Goal: Communication & Community: Participate in discussion

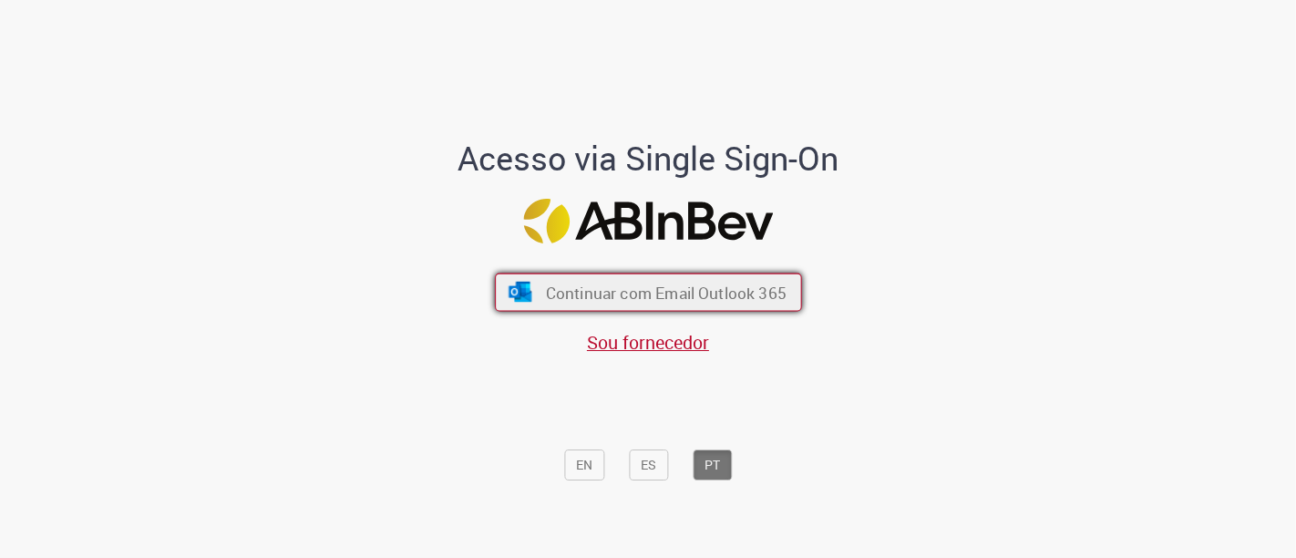
click at [733, 290] on span "Continuar com Email Outlook 365" at bounding box center [665, 292] width 241 height 21
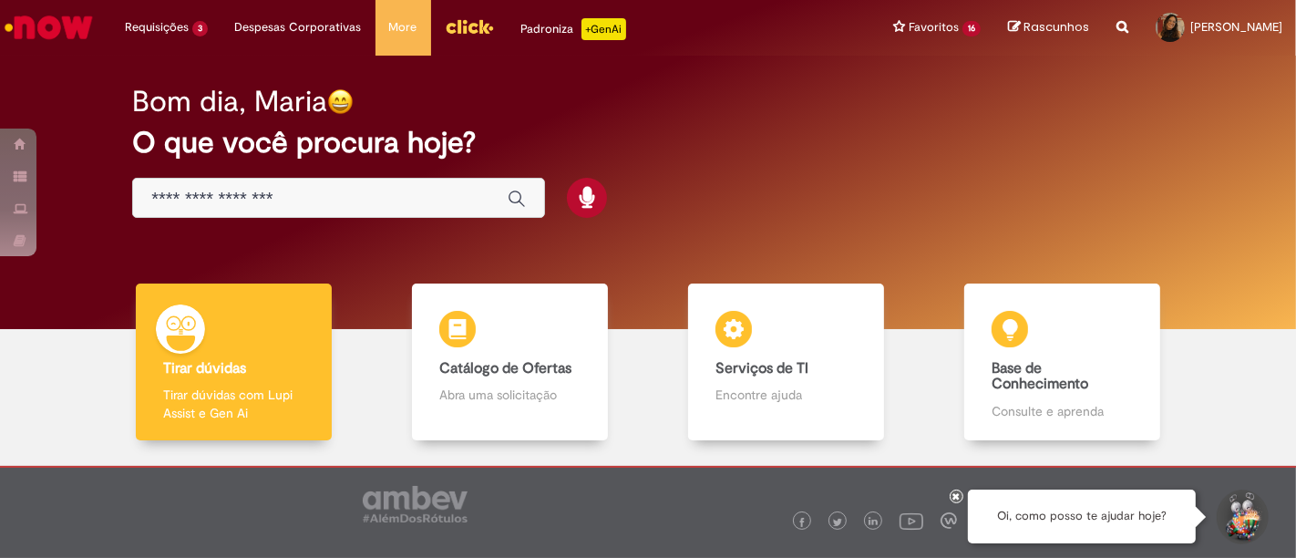
click at [477, 16] on img "Menu Cabeçalho" at bounding box center [469, 26] width 49 height 27
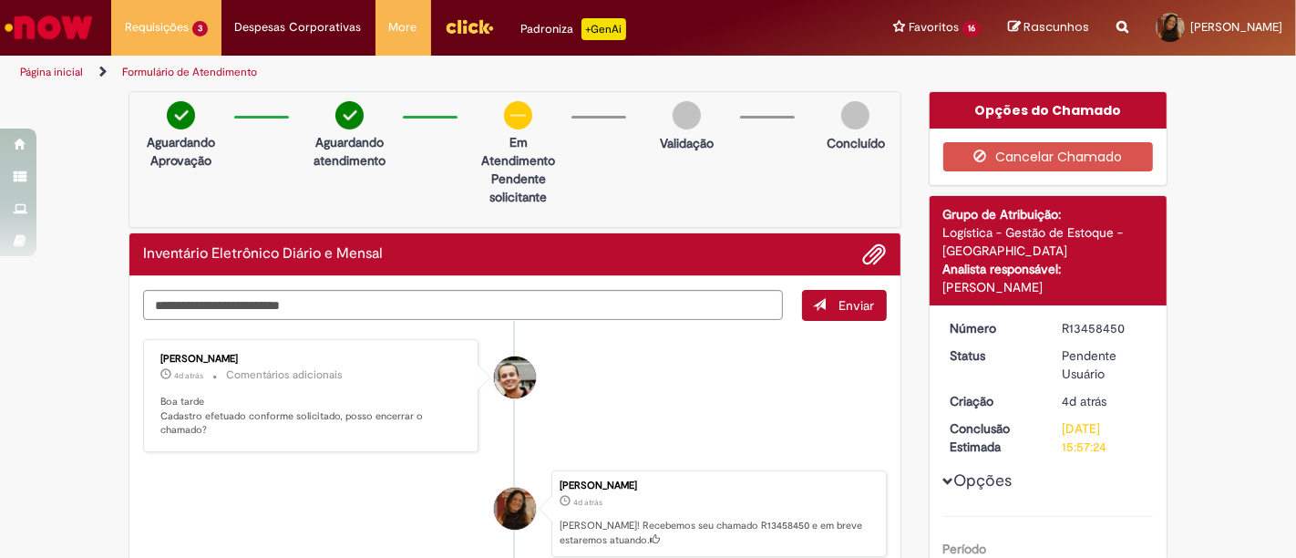
click at [563, 284] on div "Enviar Thomas Menoncello Fernandes 4d atrás 4 dias atrás Comentários adicionais…" at bounding box center [514, 469] width 771 height 386
click at [531, 297] on textarea "Digite sua mensagem aqui..." at bounding box center [463, 305] width 640 height 30
type textarea "**********"
click at [821, 314] on button "Enviar" at bounding box center [844, 305] width 85 height 31
